Goal: Check status

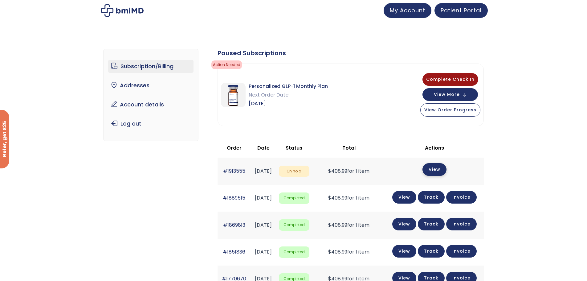
click at [439, 166] on link "View" at bounding box center [434, 169] width 24 height 13
click at [437, 169] on link "View" at bounding box center [434, 169] width 24 height 13
click at [450, 75] on span "Complete Check In" at bounding box center [450, 78] width 48 height 6
